Goal: Find specific page/section: Find specific page/section

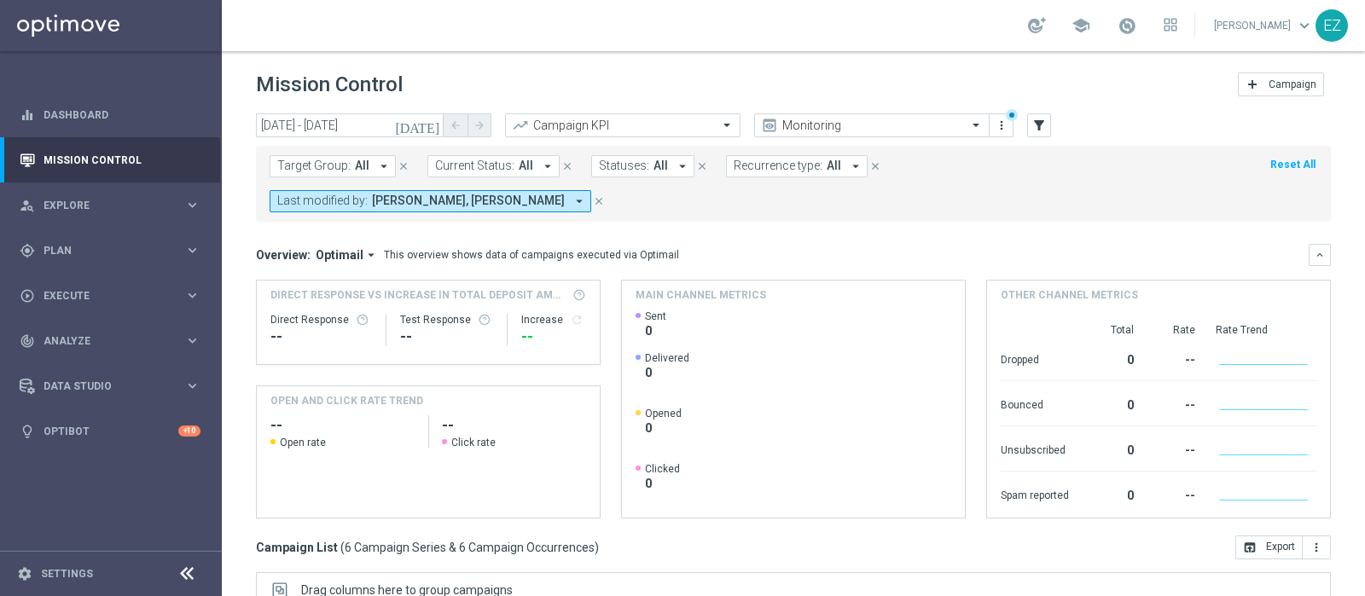
scroll to position [0, 491]
